Goal: Information Seeking & Learning: Understand process/instructions

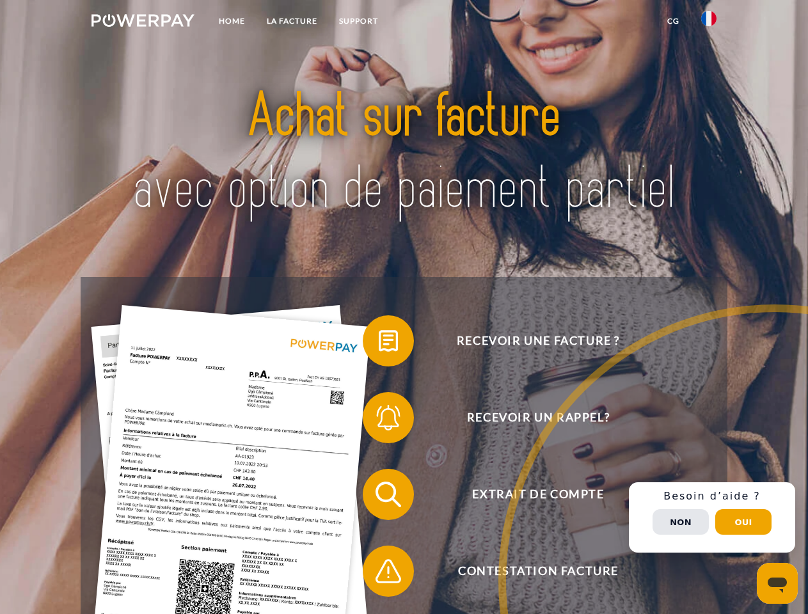
click at [143, 22] on img at bounding box center [143, 20] width 103 height 13
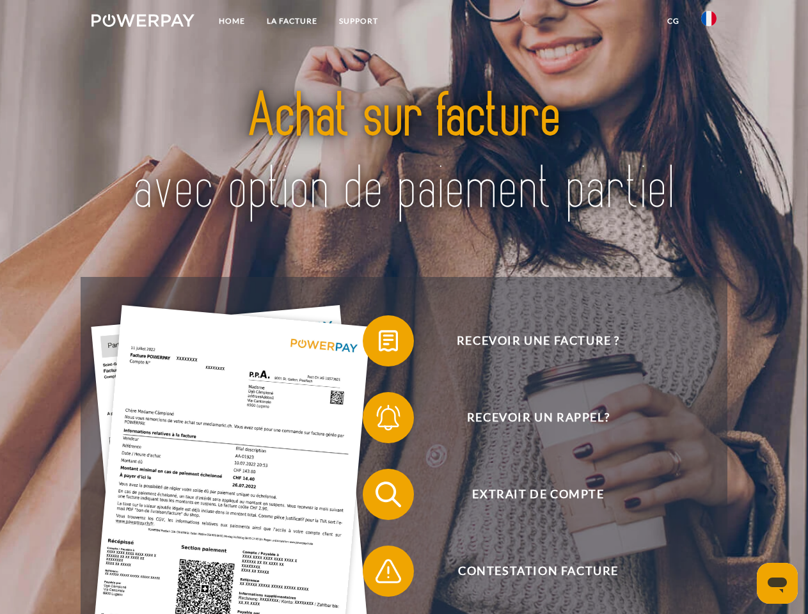
click at [709, 22] on img at bounding box center [708, 18] width 15 height 15
click at [673, 21] on link "CG" at bounding box center [674, 21] width 34 height 23
click at [379, 344] on span at bounding box center [369, 341] width 64 height 64
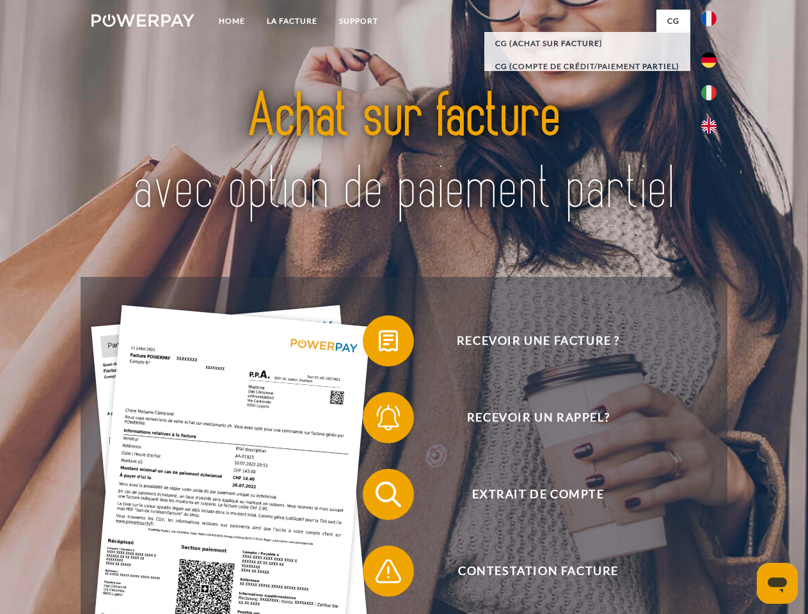
click at [379, 420] on div "Recevoir une facture ? Recevoir un rappel? Extrait de compte retour" at bounding box center [404, 533] width 646 height 512
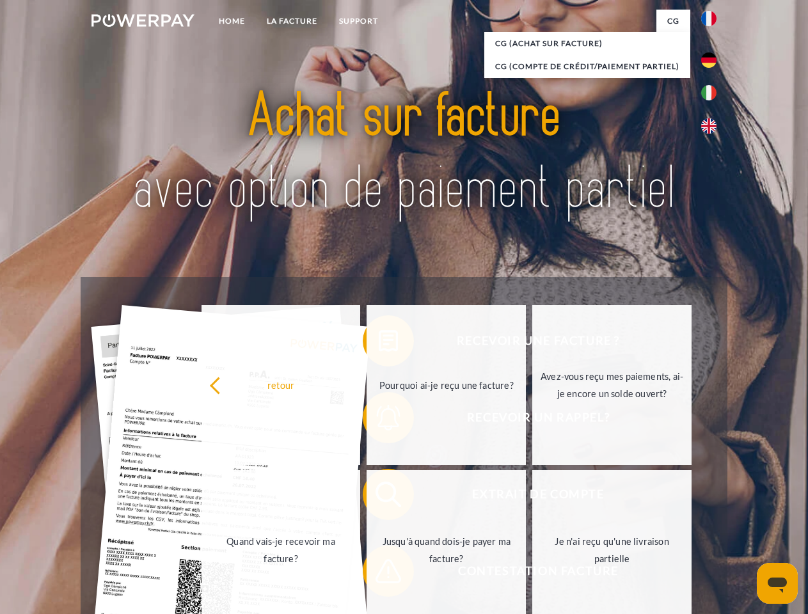
click at [379, 497] on link "Jusqu'à quand dois-je payer ma facture?" at bounding box center [446, 550] width 159 height 160
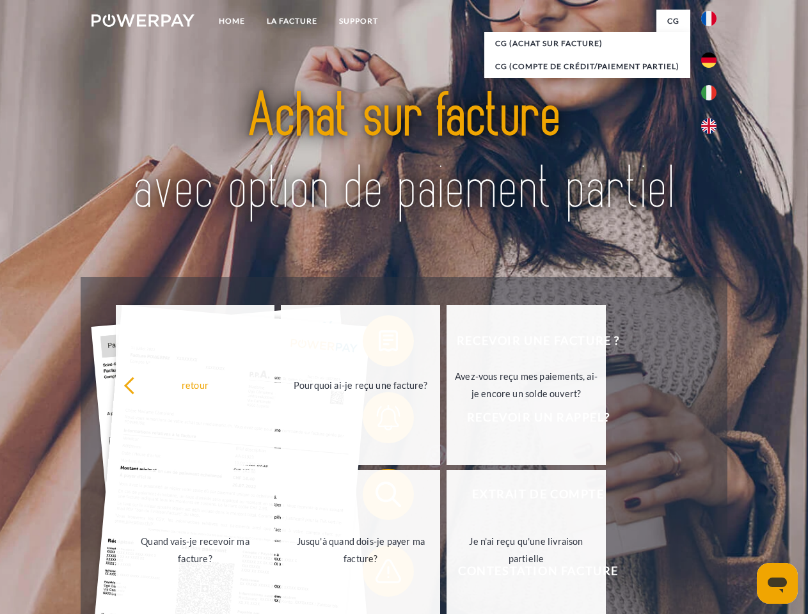
click at [379, 574] on span at bounding box center [369, 571] width 64 height 64
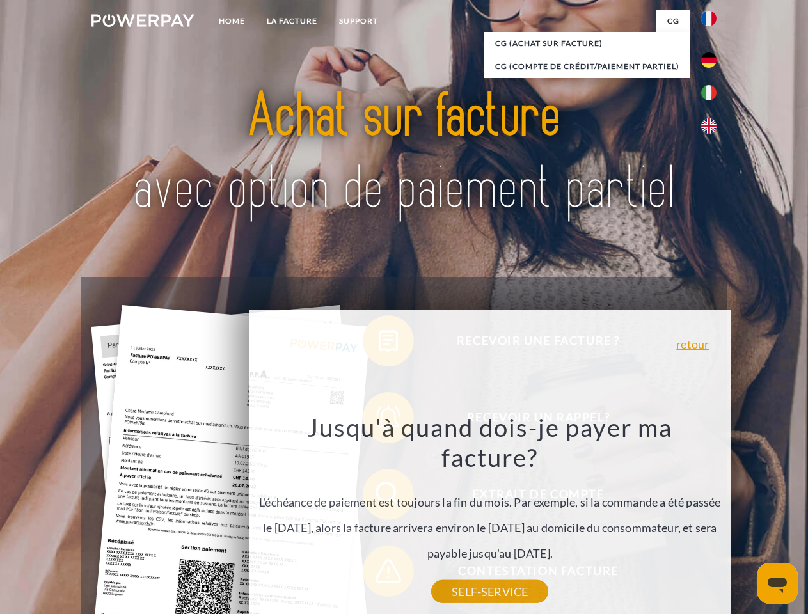
click at [712, 518] on div "Recevoir une facture ? Recevoir un rappel? Extrait de compte retour" at bounding box center [404, 533] width 646 height 512
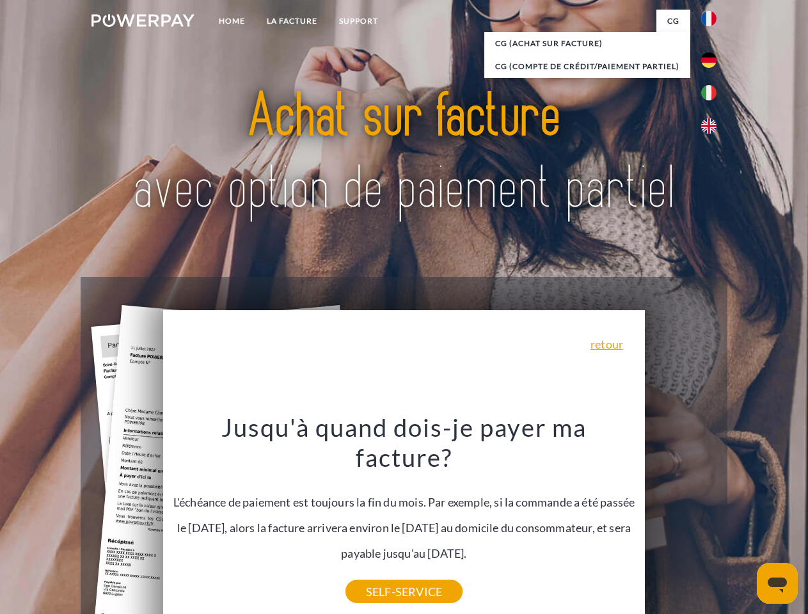
click at [681, 520] on span "Extrait de compte" at bounding box center [538, 494] width 314 height 51
click at [744, 522] on header "Home LA FACTURE Support" at bounding box center [404, 442] width 808 height 884
